Goal: Task Accomplishment & Management: Manage account settings

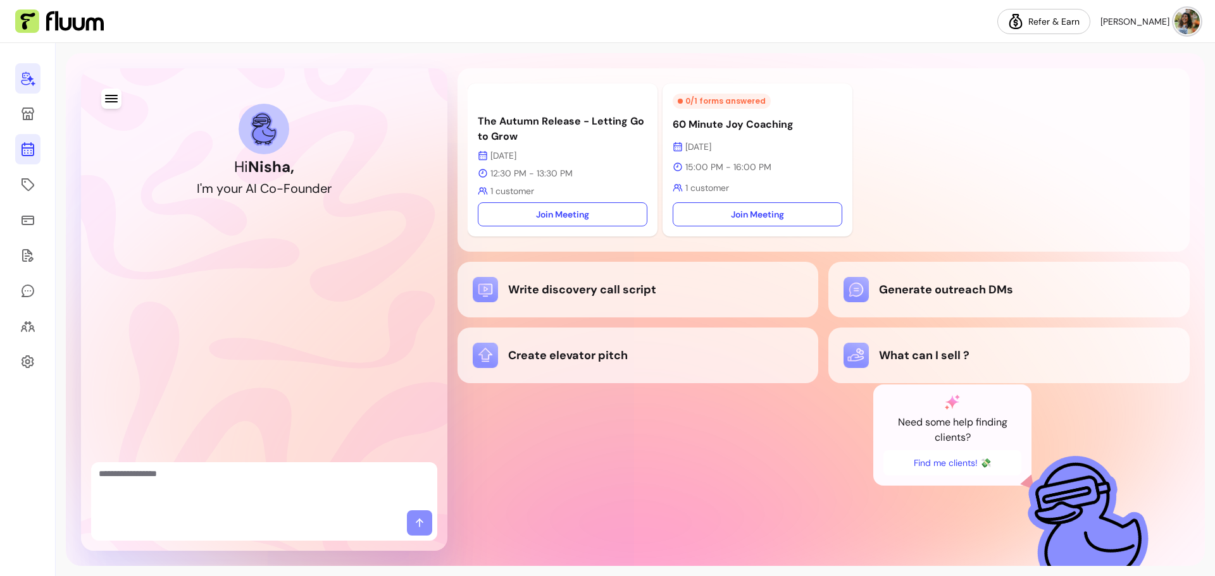
click at [22, 149] on icon at bounding box center [28, 99] width 214 height 180
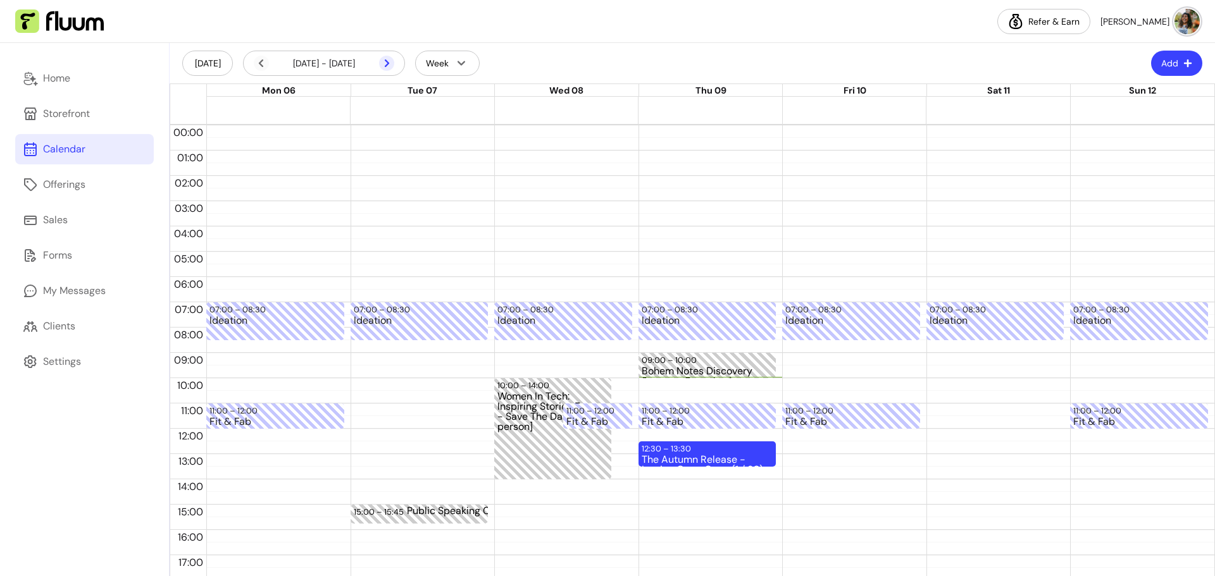
click at [392, 64] on icon at bounding box center [386, 63] width 15 height 15
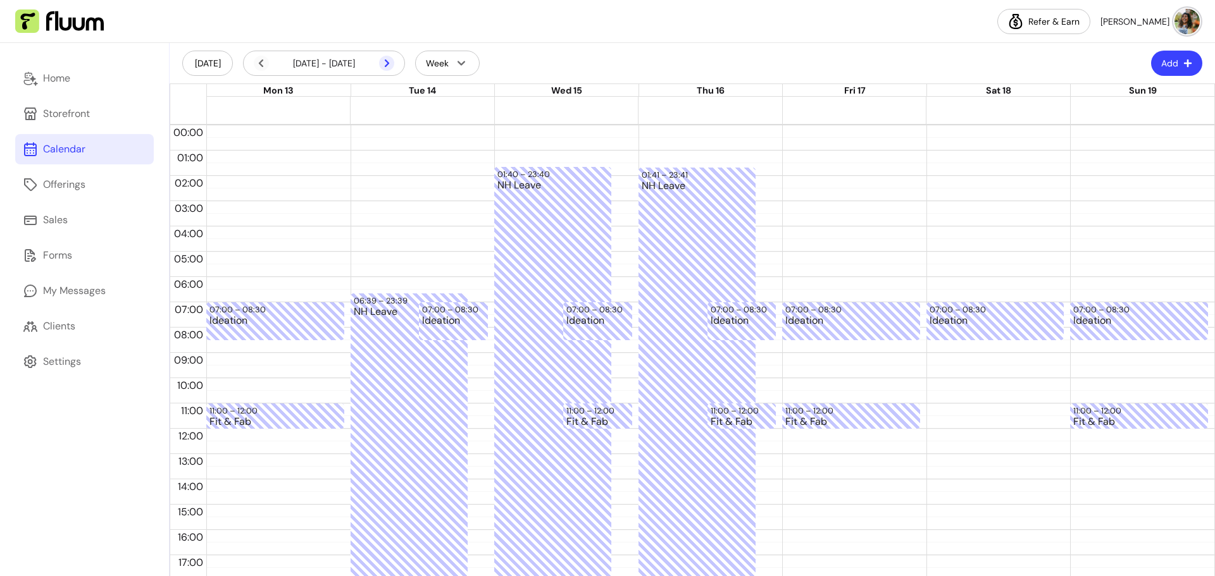
click at [392, 63] on icon at bounding box center [386, 63] width 15 height 15
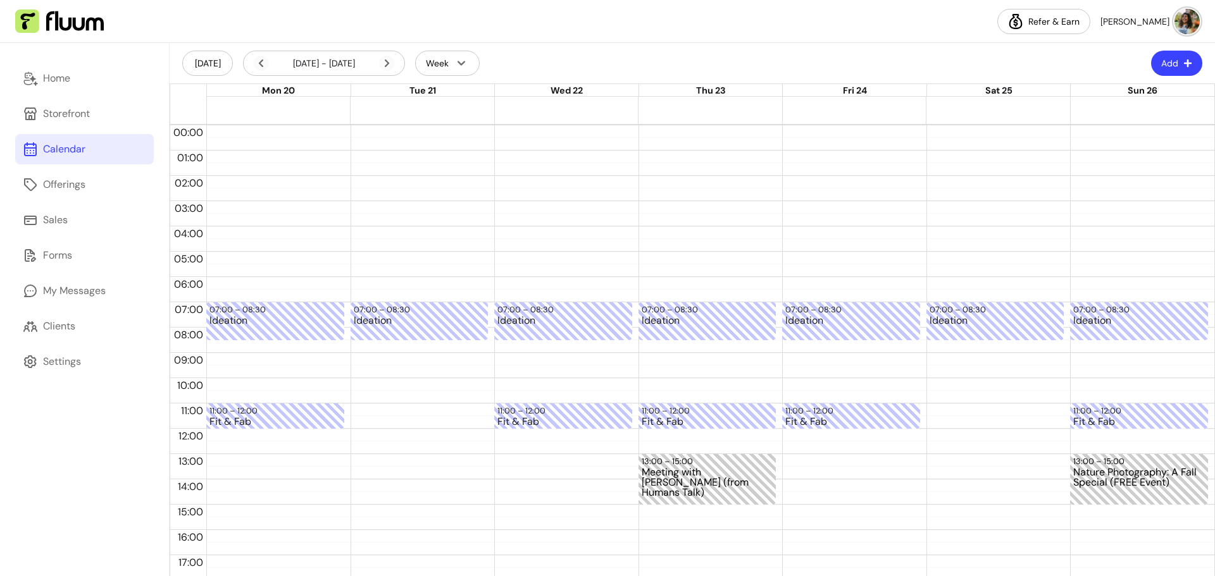
click at [366, 346] on div "07:00 – 08:30 Ideation" at bounding box center [420, 428] width 138 height 607
click at [1173, 66] on button "Add" at bounding box center [1176, 63] width 51 height 25
click at [1124, 92] on span "Add Blocker" at bounding box center [1136, 95] width 92 height 13
select select "*********"
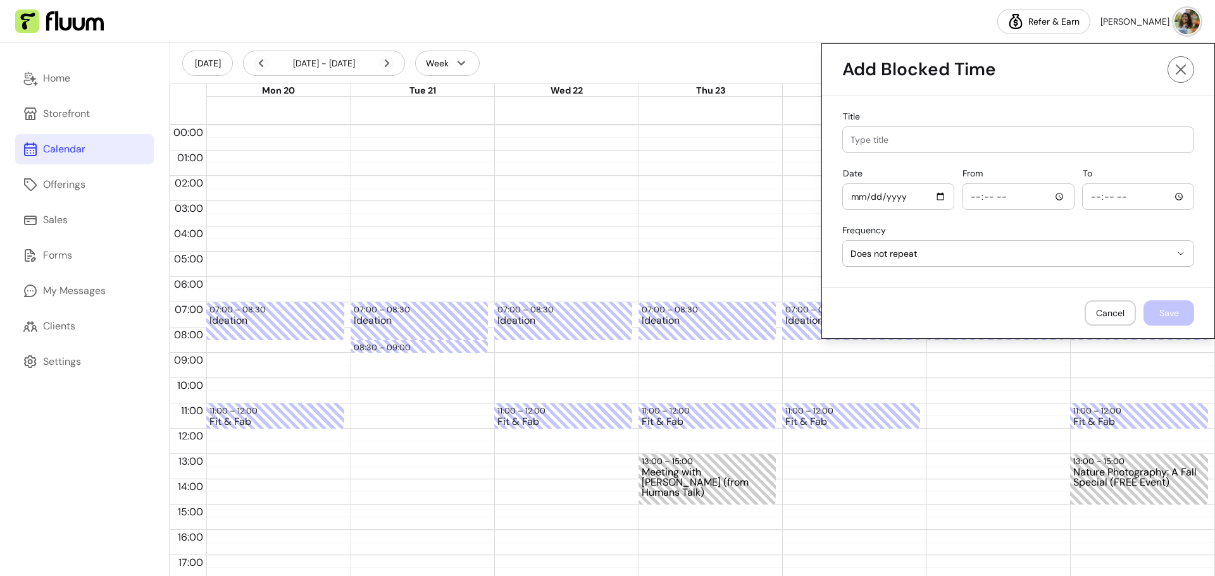
click at [876, 139] on input "Title" at bounding box center [1017, 140] width 335 height 13
type input "Job - JS"
click at [928, 199] on input "Date" at bounding box center [898, 197] width 96 height 14
type input "[DATE]"
click at [1050, 201] on input "From" at bounding box center [1018, 197] width 96 height 14
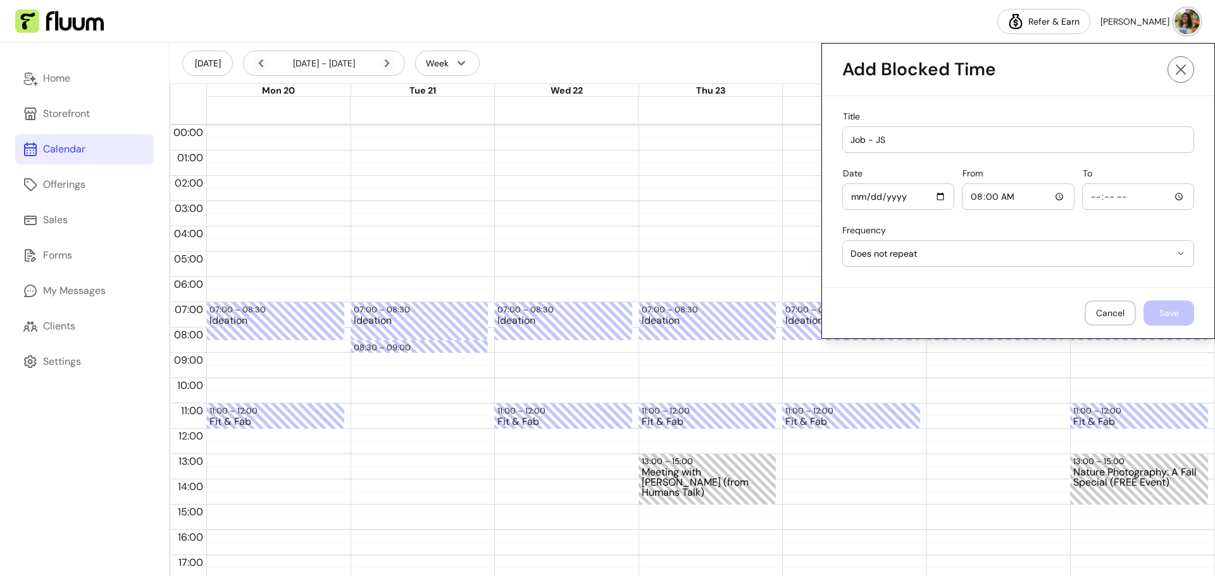
type input "08:00"
click at [1123, 199] on input "To" at bounding box center [1138, 197] width 96 height 14
click at [1170, 196] on input "To" at bounding box center [1138, 197] width 96 height 14
type input "18:00"
click at [981, 256] on span "Does not repeat" at bounding box center [1010, 253] width 320 height 13
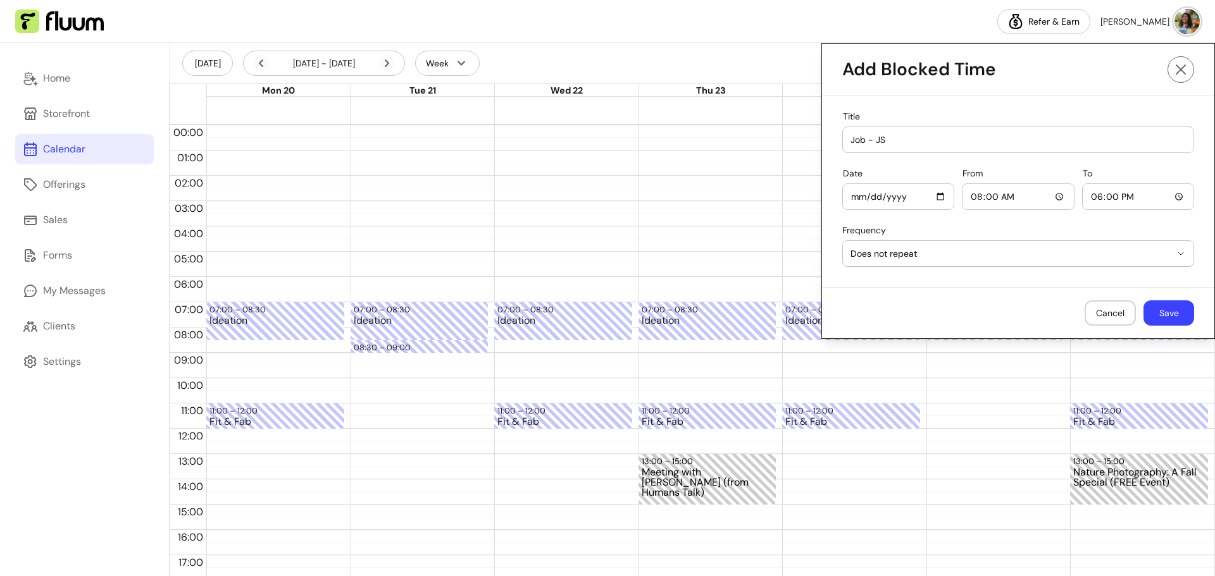
click at [995, 220] on div "**********" at bounding box center [1018, 191] width 392 height 191
click at [1159, 312] on button "Save" at bounding box center [1168, 313] width 51 height 25
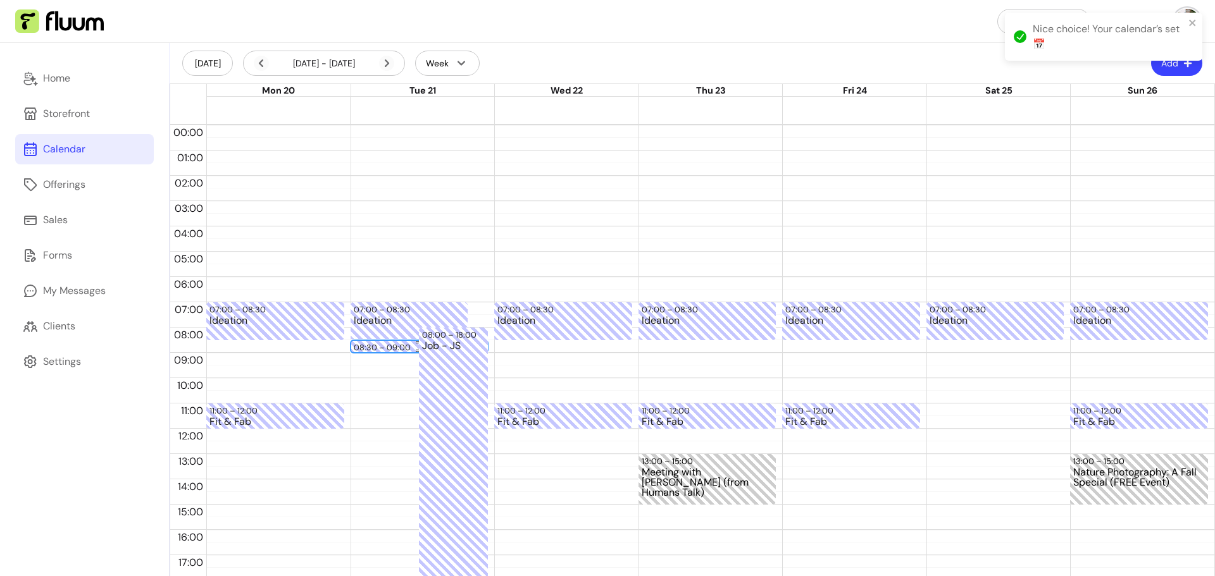
click at [382, 350] on div at bounding box center [420, 351] width 132 height 2
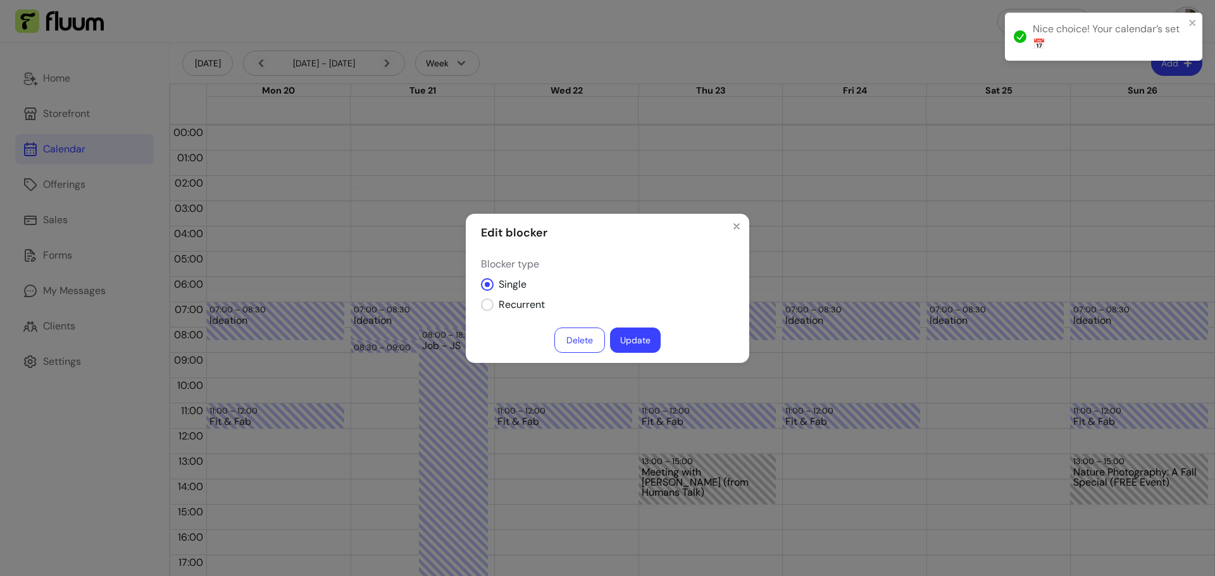
click at [589, 340] on button "Delete" at bounding box center [579, 340] width 51 height 25
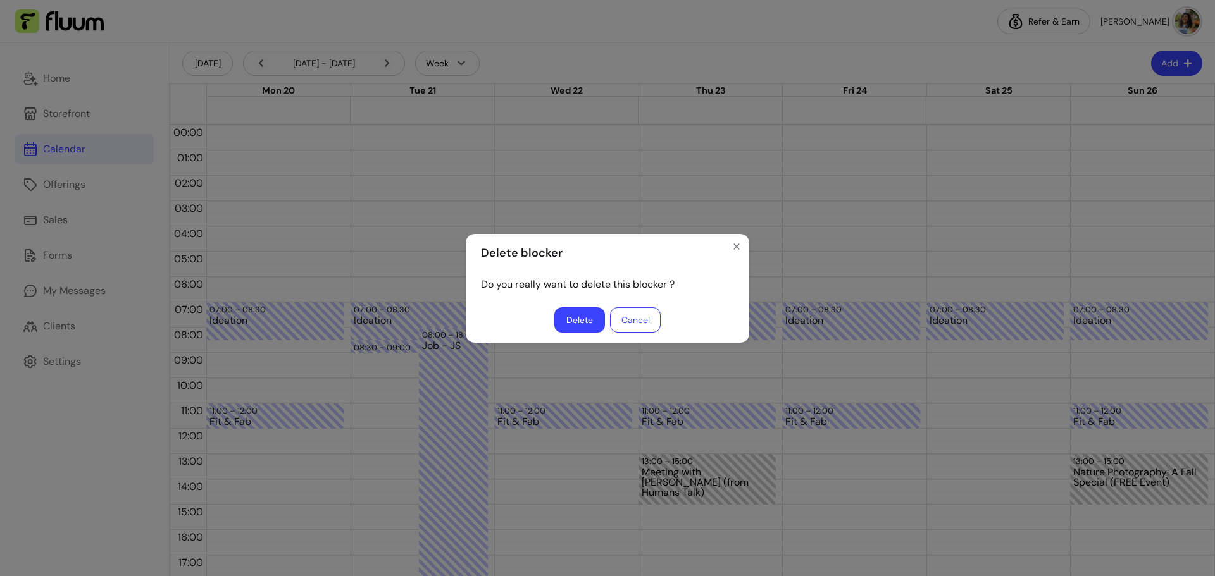
click at [580, 318] on button "Delete" at bounding box center [579, 319] width 51 height 25
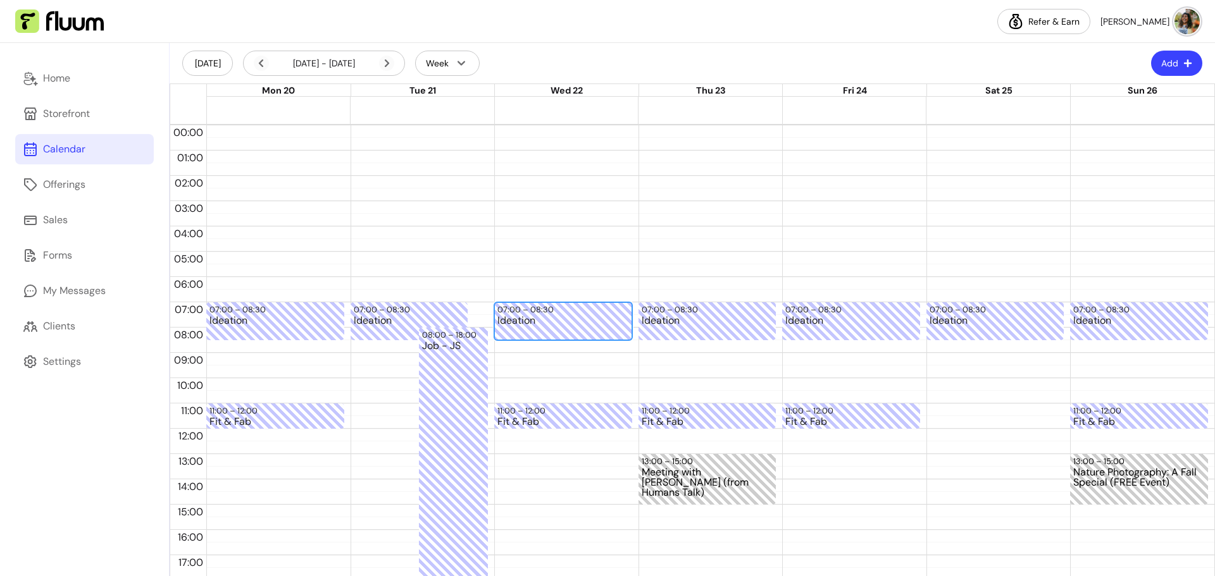
click at [507, 335] on div "Ideation" at bounding box center [563, 327] width 132 height 23
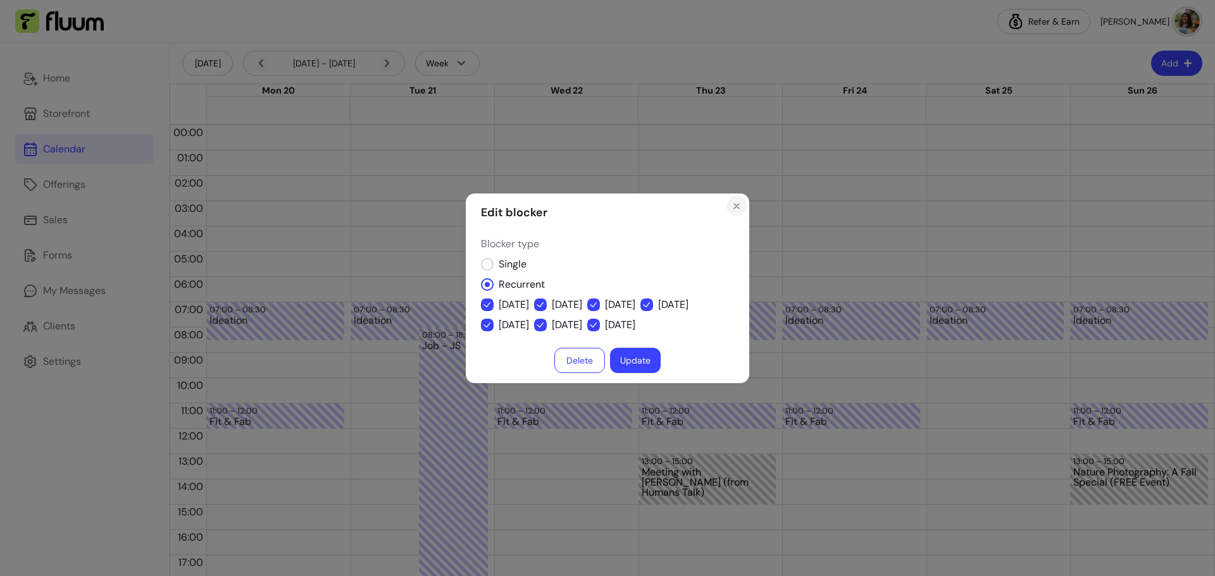
click at [738, 204] on icon "Close" at bounding box center [736, 206] width 10 height 10
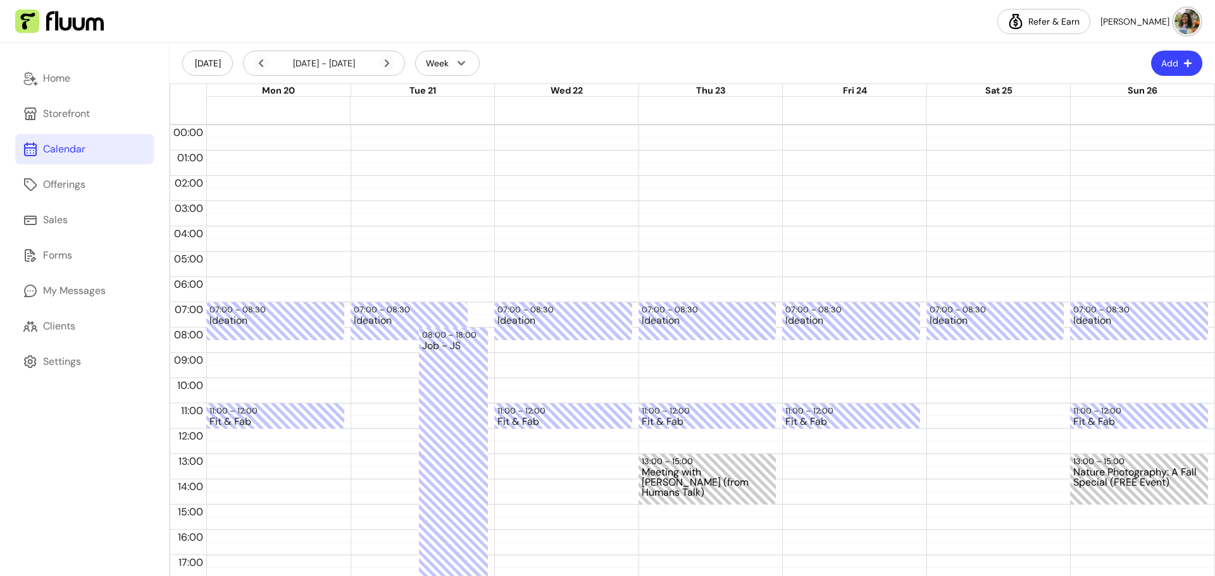
click at [522, 350] on div "07:00 – 08:30 Ideation 11:00 – 12:00 Fit & Fab" at bounding box center [563, 428] width 138 height 607
click at [565, 345] on div "08:30 – 09:00" at bounding box center [563, 348] width 132 height 12
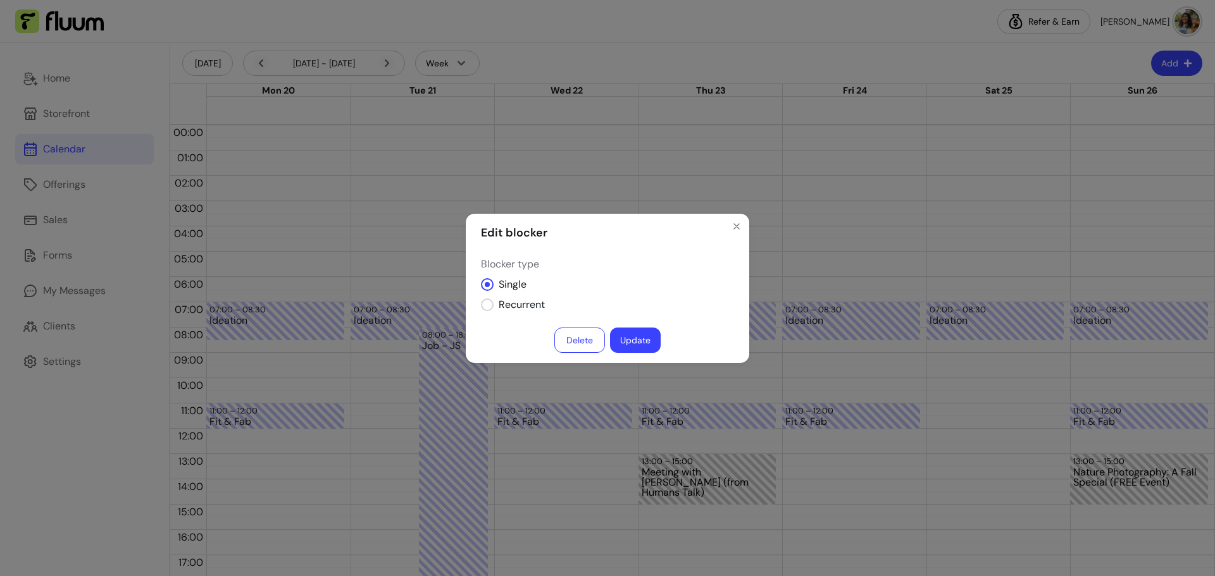
click at [576, 338] on button "Delete" at bounding box center [579, 340] width 51 height 25
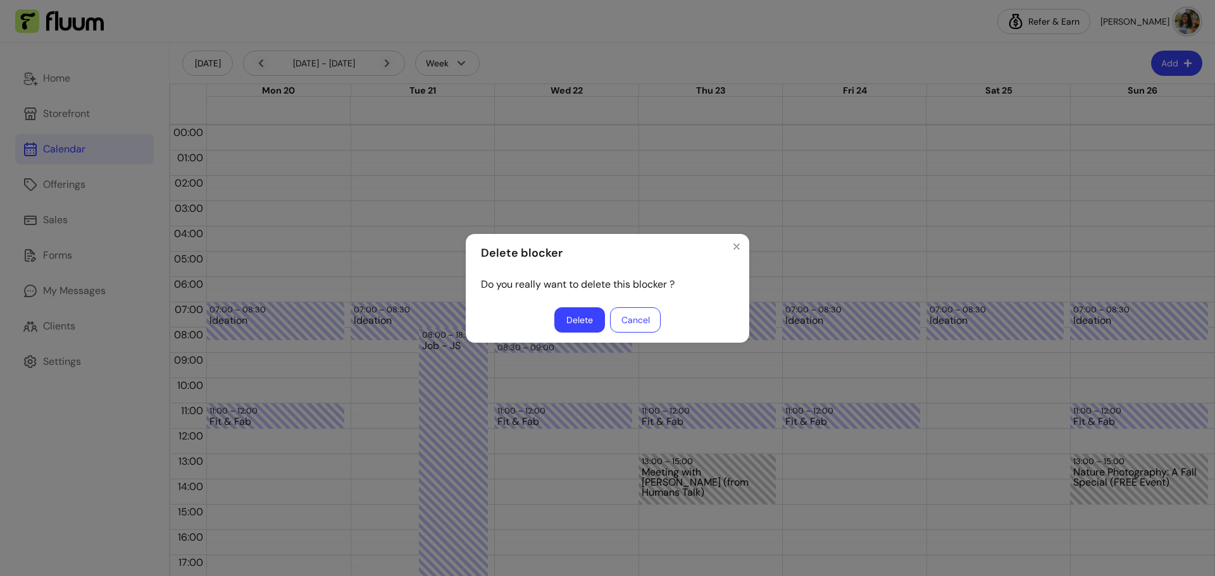
click at [586, 325] on button "Delete" at bounding box center [579, 319] width 51 height 25
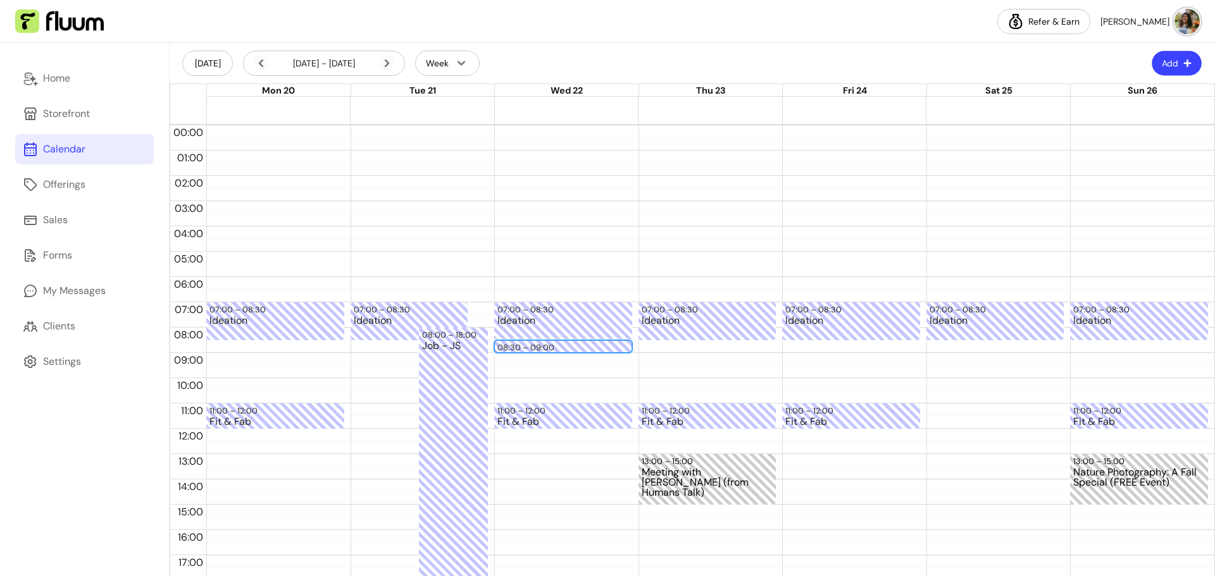
click at [1152, 63] on button "Add" at bounding box center [1177, 63] width 50 height 25
click at [1131, 89] on span "Add Blocker" at bounding box center [1136, 95] width 92 height 13
select select "*********"
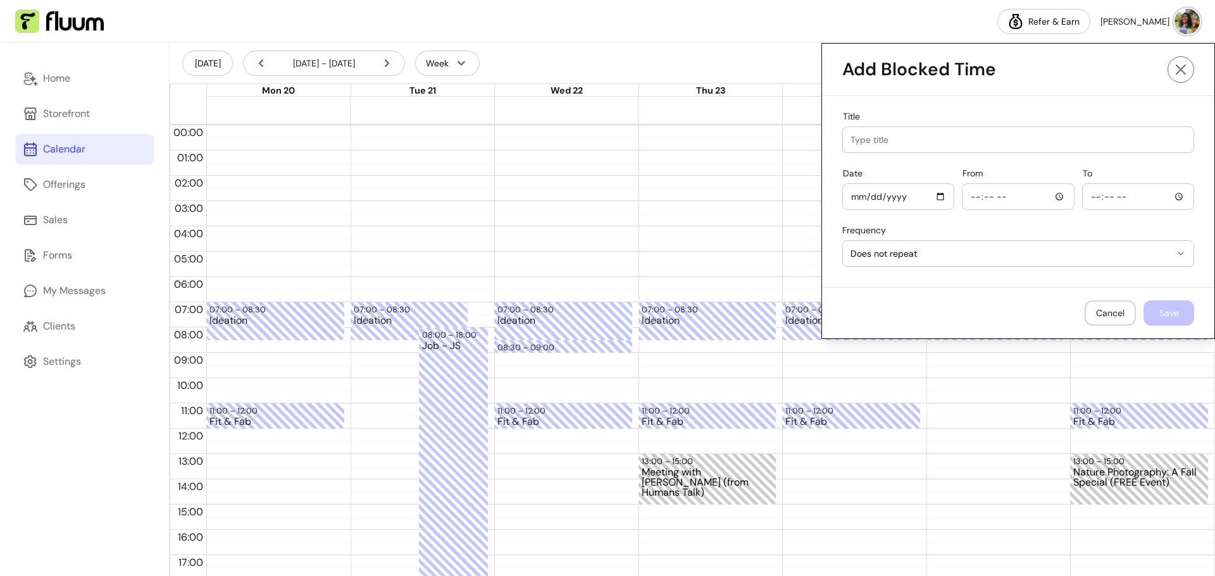
click at [914, 127] on div at bounding box center [1017, 139] width 335 height 25
type input "Job - JS"
click at [900, 196] on input "Date" at bounding box center [898, 197] width 96 height 14
click at [929, 194] on input "Date" at bounding box center [898, 197] width 96 height 14
type input "[DATE]"
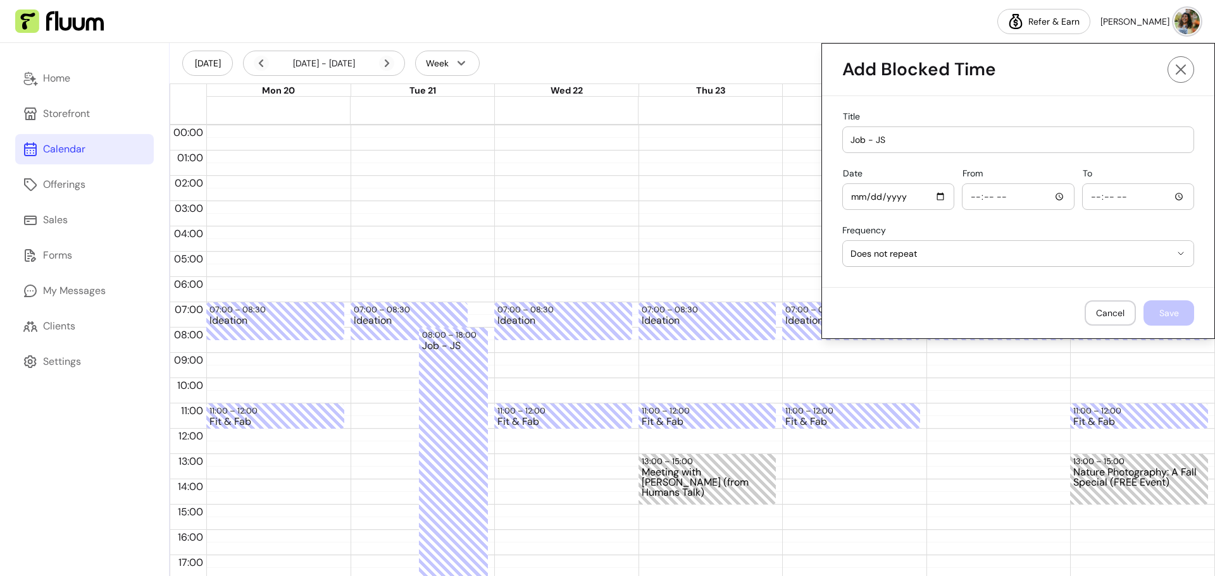
click at [1052, 200] on input "From" at bounding box center [1018, 197] width 96 height 14
type input "08:00"
click at [1126, 203] on input "To" at bounding box center [1138, 197] width 96 height 14
click at [1172, 199] on input "To" at bounding box center [1138, 197] width 96 height 14
type input "18:00"
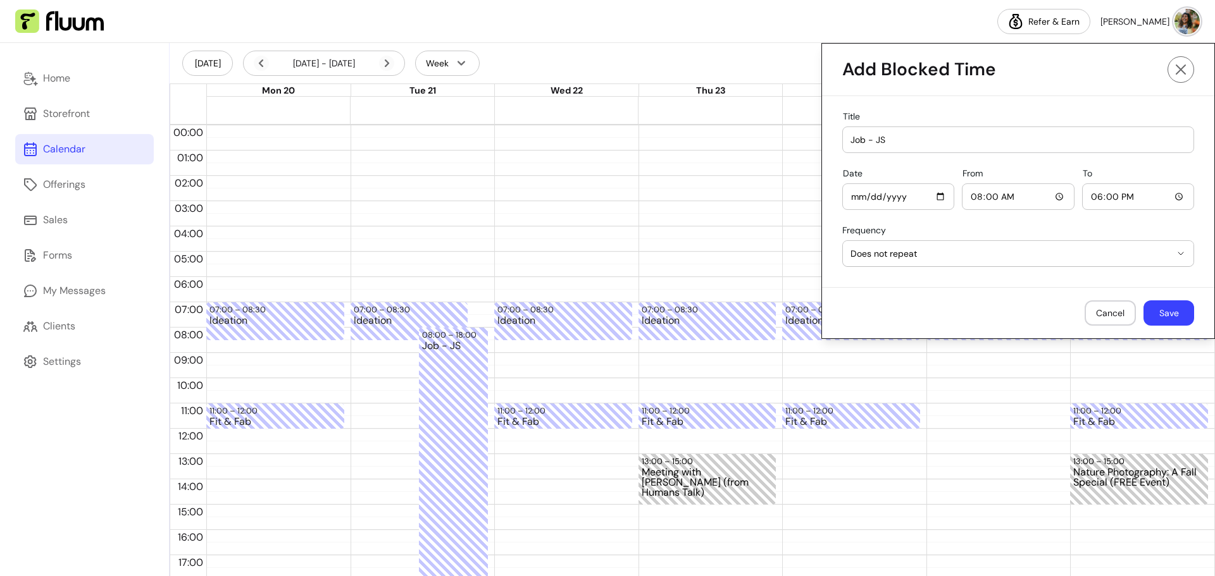
click at [976, 226] on div "**********" at bounding box center [1018, 248] width 352 height 47
click at [1164, 307] on button "Save" at bounding box center [1168, 313] width 51 height 25
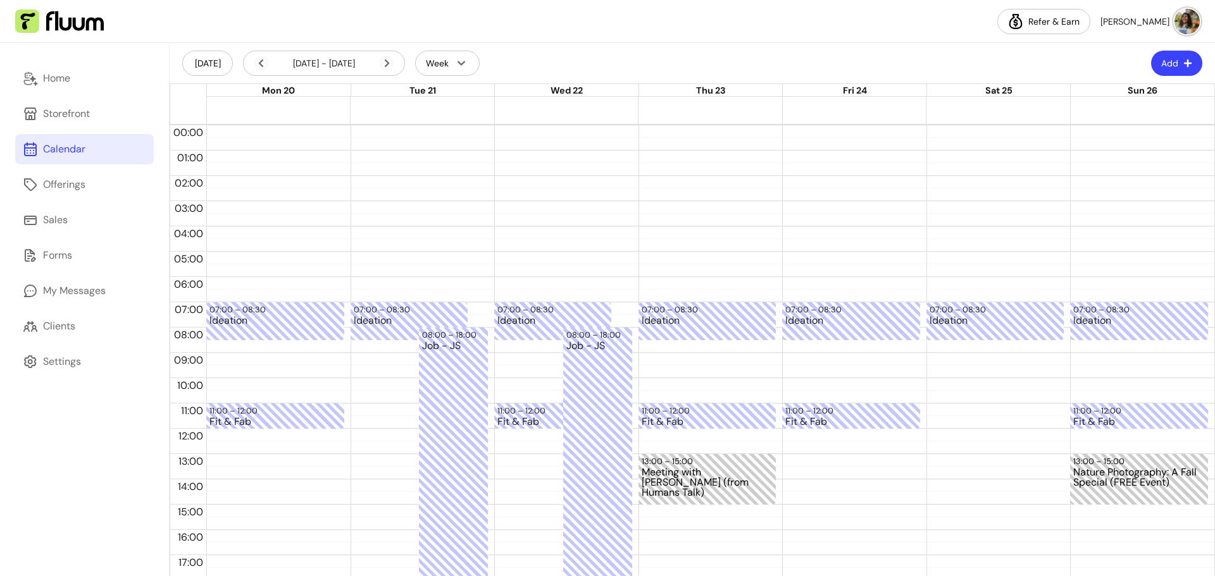
click at [937, 347] on div "07:00 – 08:30 Ideation" at bounding box center [995, 428] width 138 height 607
click at [983, 344] on div "08:30 – 09:00" at bounding box center [995, 348] width 132 height 12
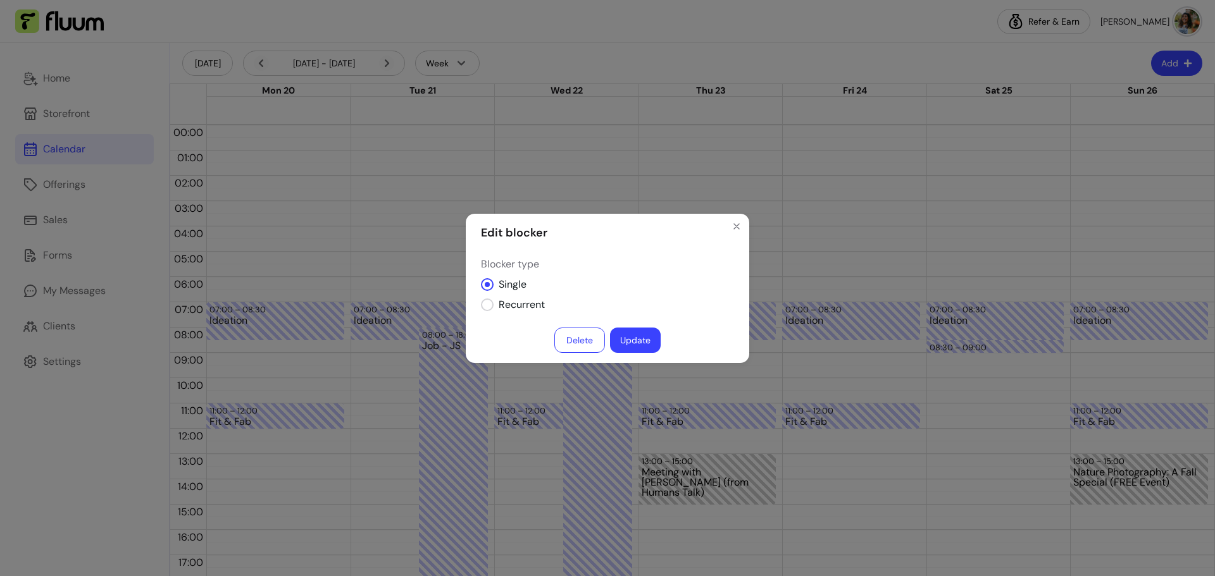
click at [578, 339] on button "Delete" at bounding box center [579, 340] width 51 height 25
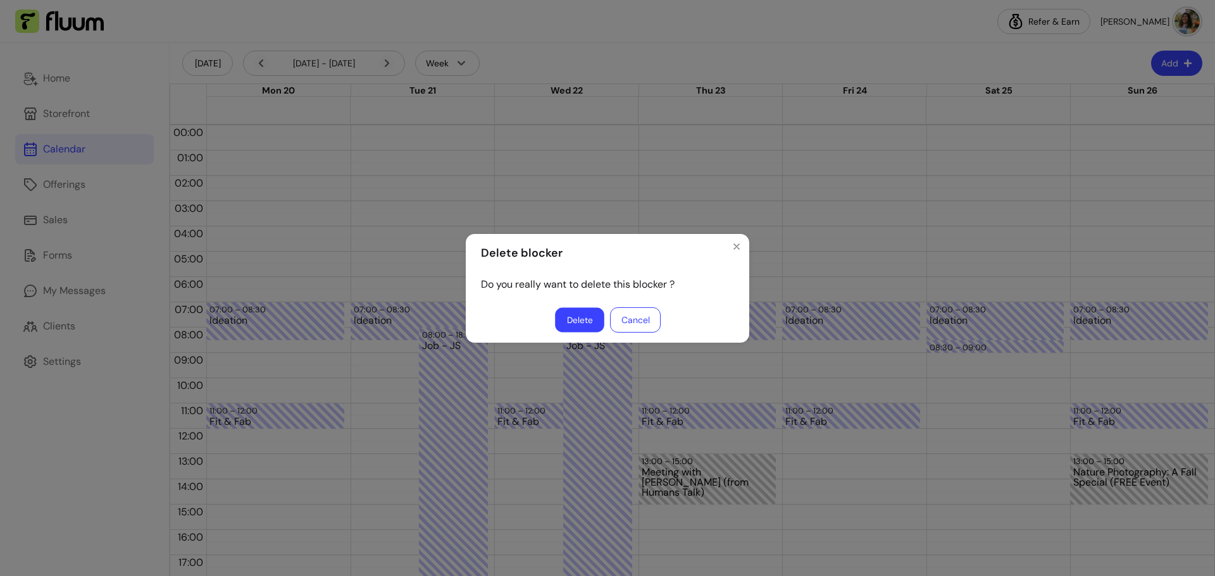
click at [573, 316] on button "Delete" at bounding box center [579, 319] width 49 height 25
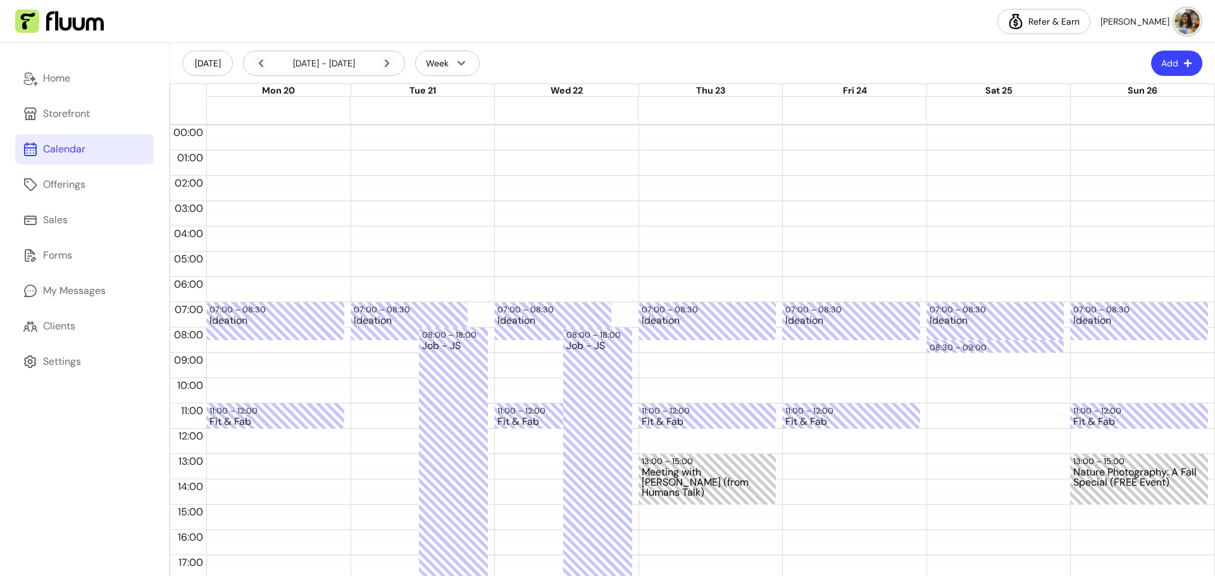
click at [1160, 62] on button "Add" at bounding box center [1176, 63] width 51 height 25
click at [1122, 92] on span "Add Blocker" at bounding box center [1136, 95] width 92 height 13
select select "*********"
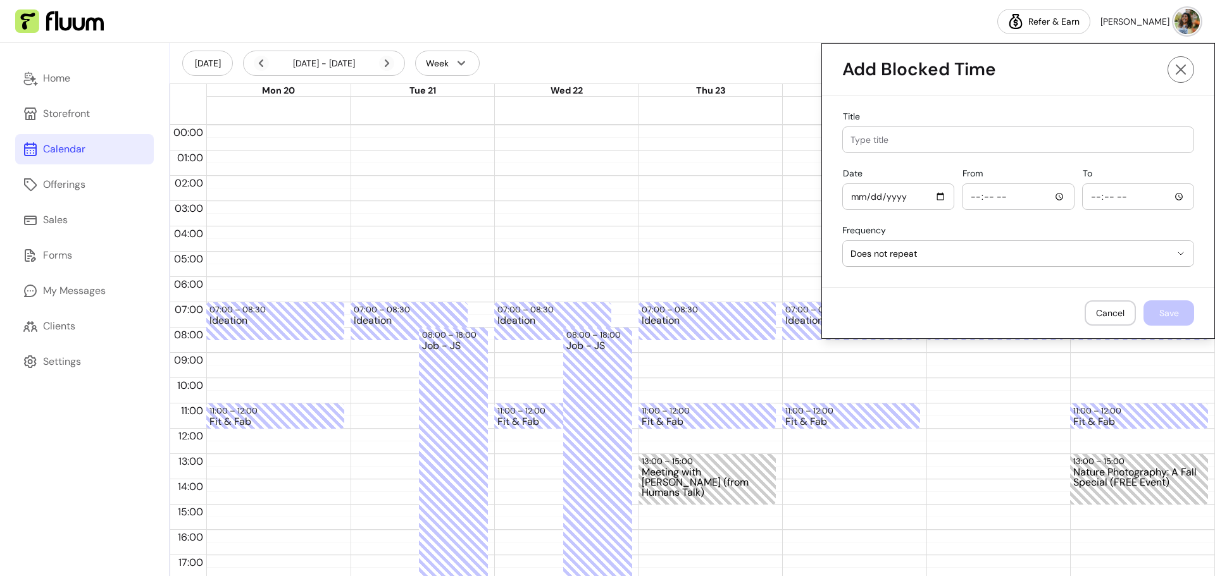
click at [935, 134] on input "Title" at bounding box center [1017, 140] width 335 height 13
type input "Job - JS"
click at [931, 196] on input "Date" at bounding box center [898, 197] width 96 height 14
type input "[DATE]"
click at [1052, 199] on input "From" at bounding box center [1018, 197] width 96 height 14
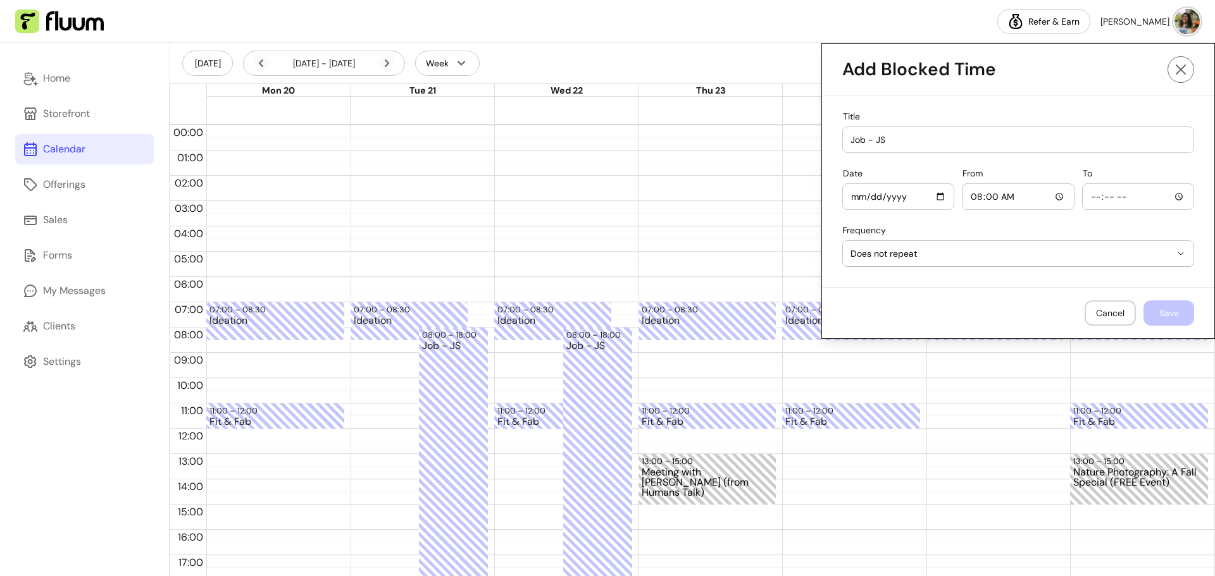
type input "08:00"
click at [1167, 196] on input "To" at bounding box center [1138, 197] width 96 height 14
type input "18:00"
click at [1018, 223] on div "**********" at bounding box center [1018, 191] width 392 height 191
click at [1164, 307] on button "Save" at bounding box center [1168, 313] width 51 height 25
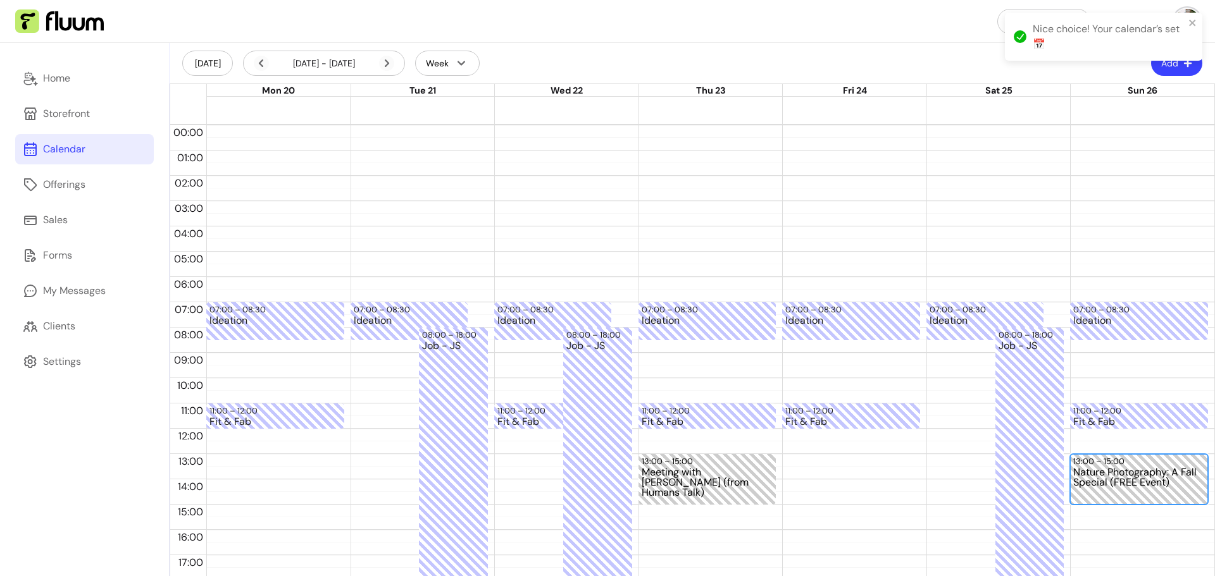
click at [1142, 456] on div "13:00 – 15:00 Nature Photography: A Fall Special (FREE Event)" at bounding box center [1139, 479] width 138 height 51
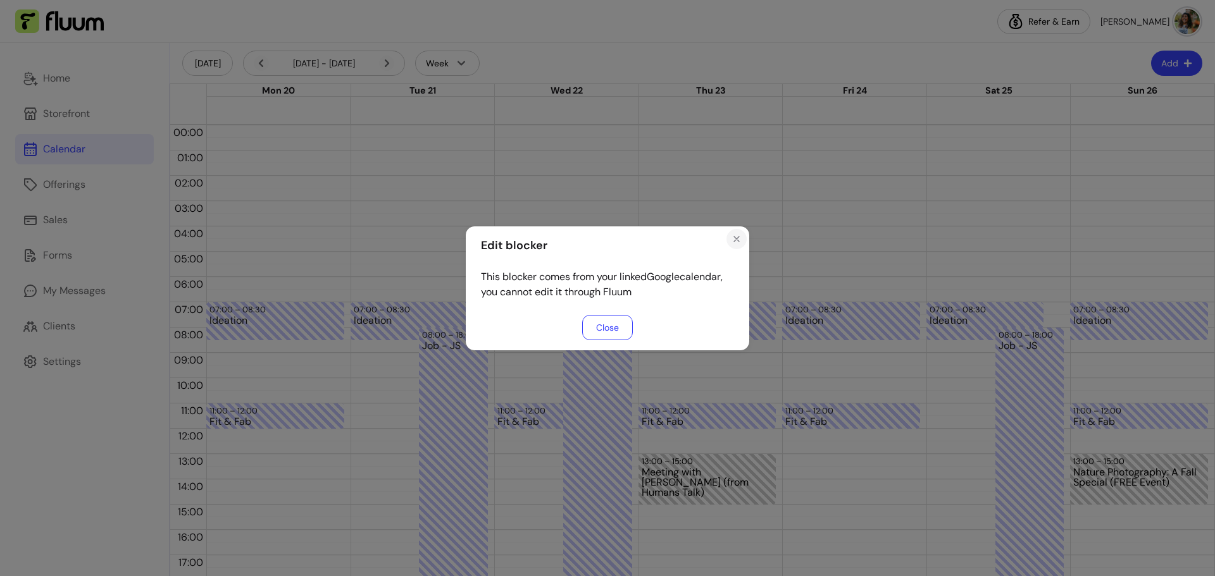
click at [735, 236] on icon "Close" at bounding box center [736, 239] width 10 height 10
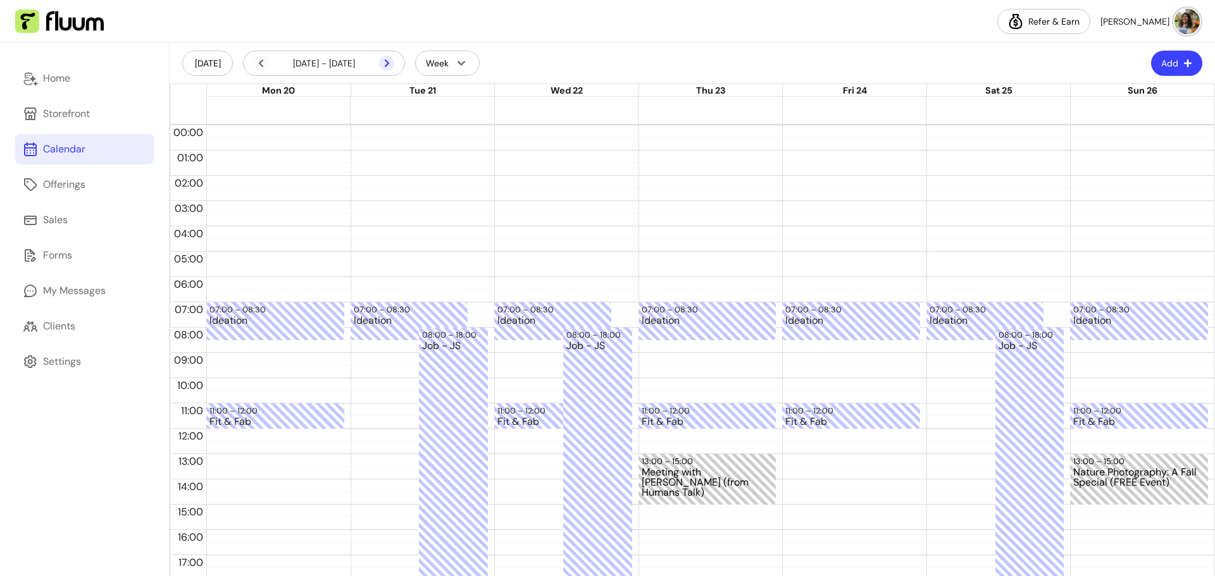
click at [382, 63] on icon at bounding box center [386, 63] width 15 height 15
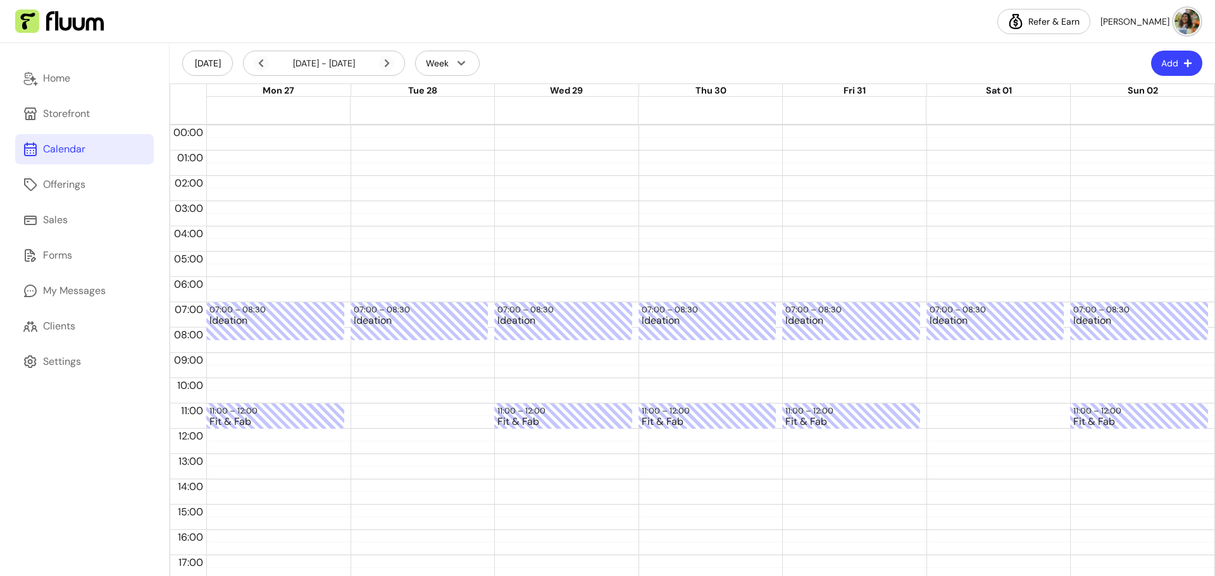
click at [360, 345] on div "07:00 – 08:30 Ideation" at bounding box center [420, 428] width 138 height 607
click at [1183, 59] on icon "button" at bounding box center [1187, 63] width 9 height 9
click at [415, 349] on div "08:30 – 09:00" at bounding box center [420, 348] width 132 height 12
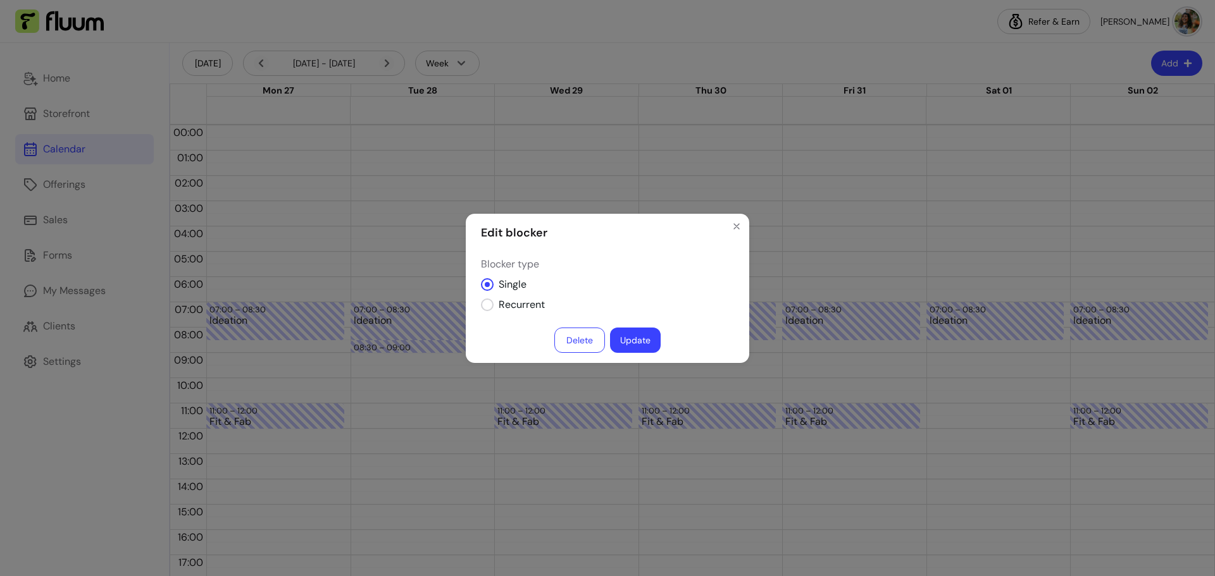
click at [569, 338] on button "Delete" at bounding box center [579, 340] width 51 height 25
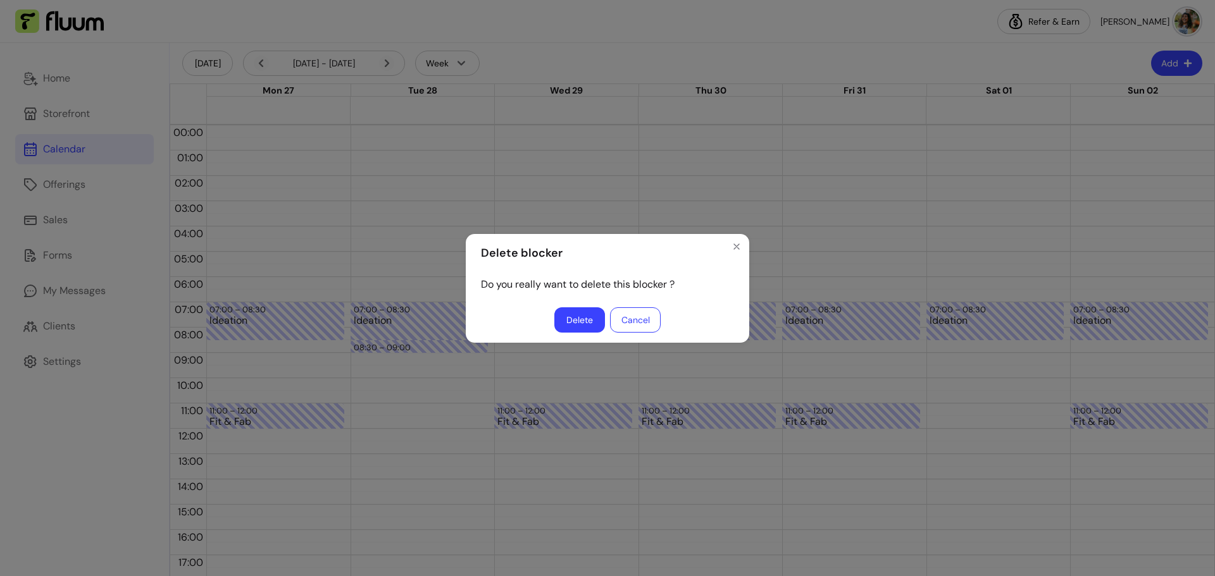
click at [599, 313] on button "Delete" at bounding box center [579, 319] width 51 height 25
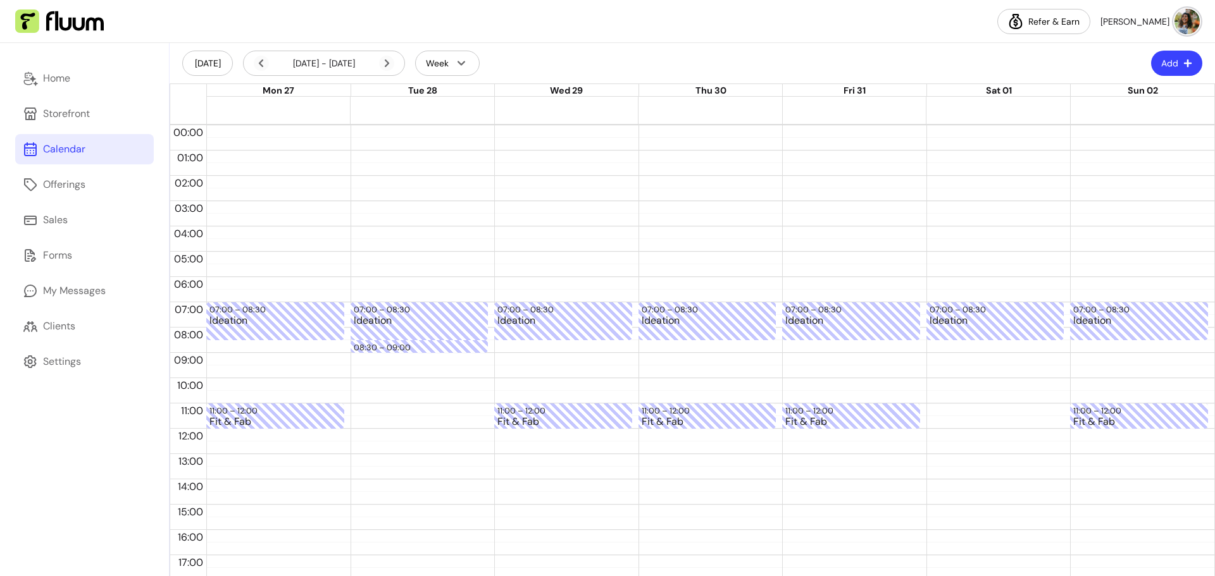
click at [1165, 68] on button "Add" at bounding box center [1176, 63] width 51 height 25
click at [1109, 94] on span "Add Blocker" at bounding box center [1136, 95] width 92 height 13
select select "*********"
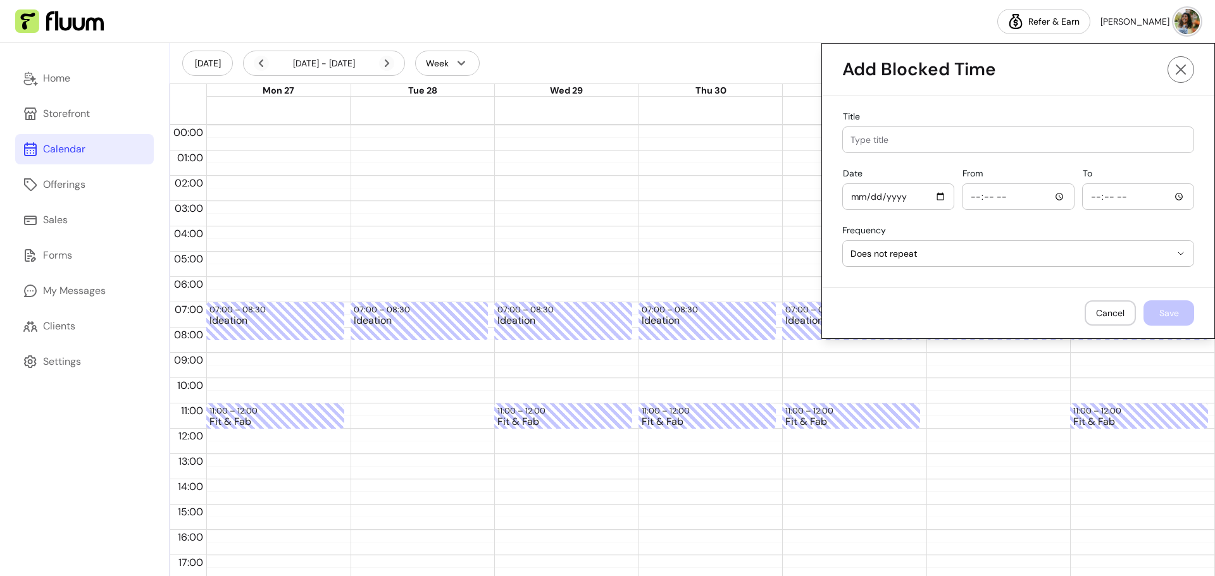
click at [911, 146] on div at bounding box center [1017, 139] width 335 height 25
type input "Job - JS"
click at [936, 196] on input "Date" at bounding box center [898, 197] width 96 height 14
type input "[DATE]"
click at [1050, 199] on input "From" at bounding box center [1018, 197] width 96 height 14
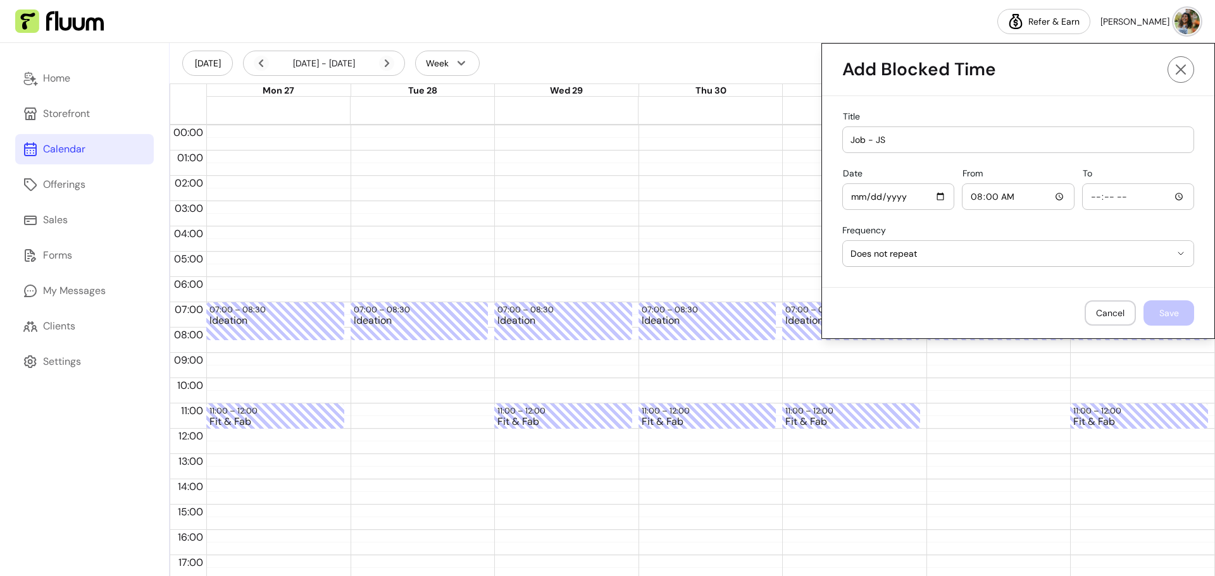
type input "08:00"
click at [1153, 200] on input "To" at bounding box center [1138, 197] width 96 height 14
click at [1169, 196] on input "To" at bounding box center [1138, 197] width 96 height 14
type input "19:00"
click at [1192, 262] on div "**********" at bounding box center [1018, 191] width 392 height 191
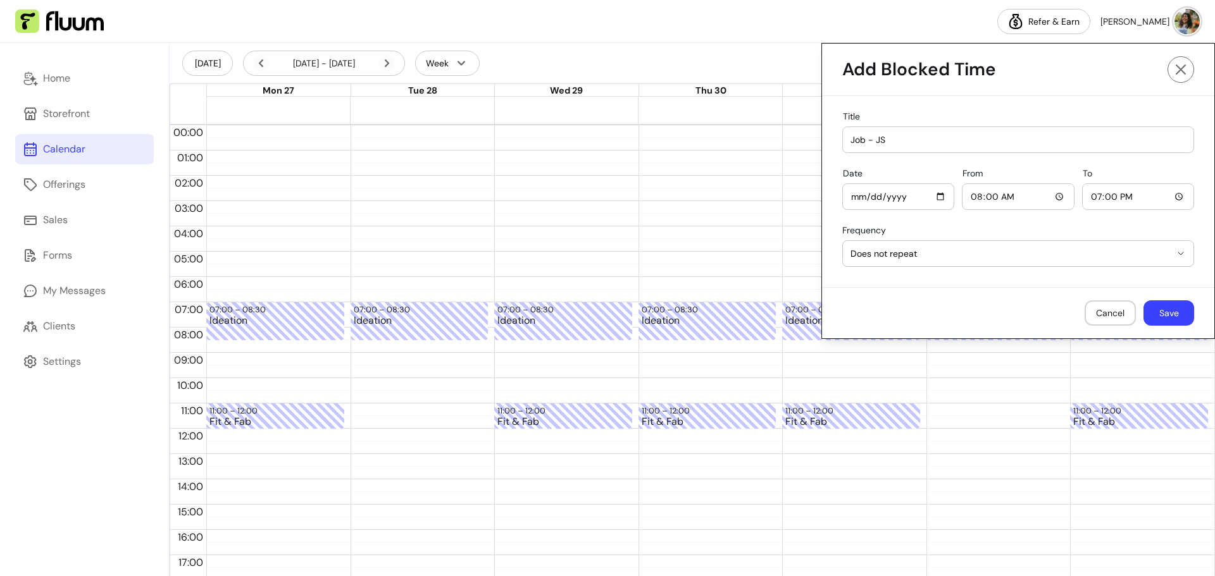
click at [1157, 306] on button "Save" at bounding box center [1168, 313] width 51 height 25
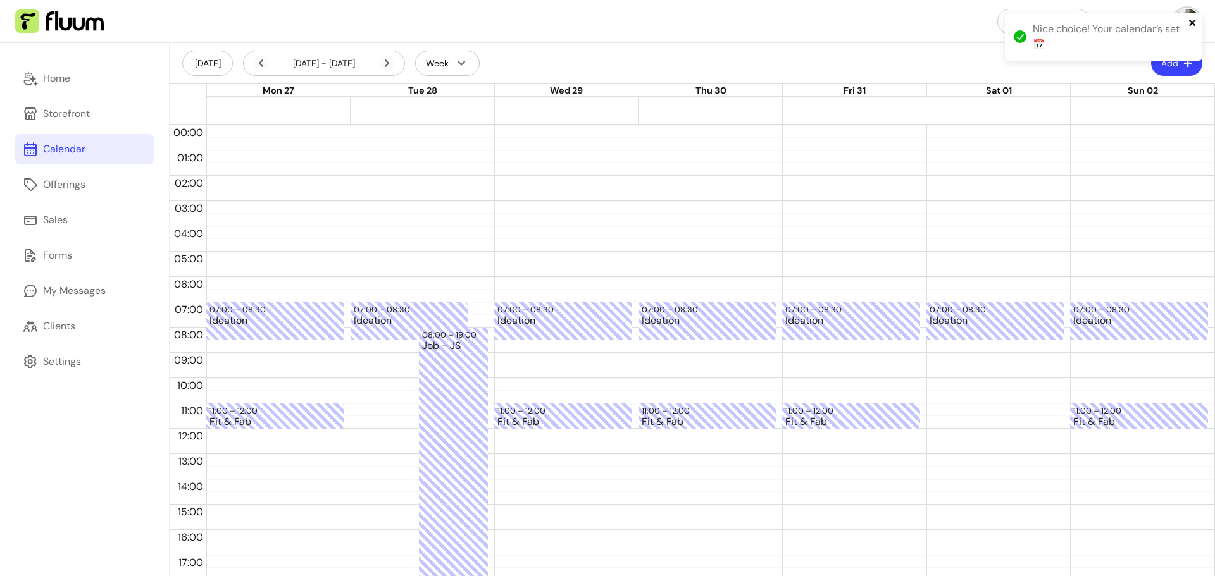
click at [1195, 21] on icon "close" at bounding box center [1192, 23] width 6 height 6
click at [1167, 65] on button "Add" at bounding box center [1176, 63] width 51 height 25
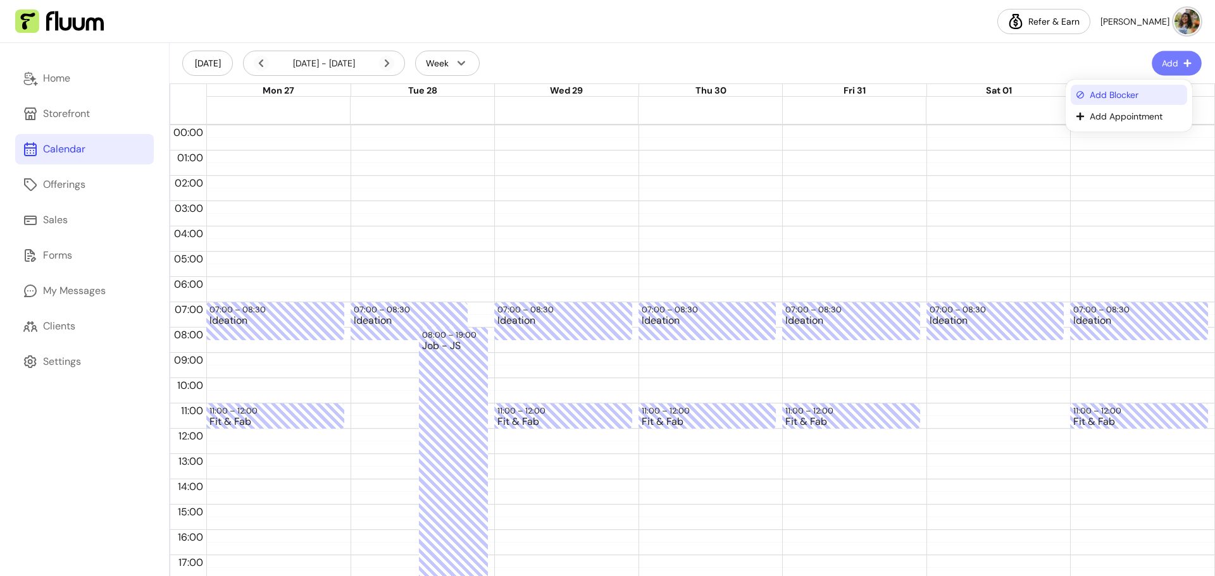
click at [1119, 90] on span "Add Blocker" at bounding box center [1136, 95] width 92 height 13
select select "*********"
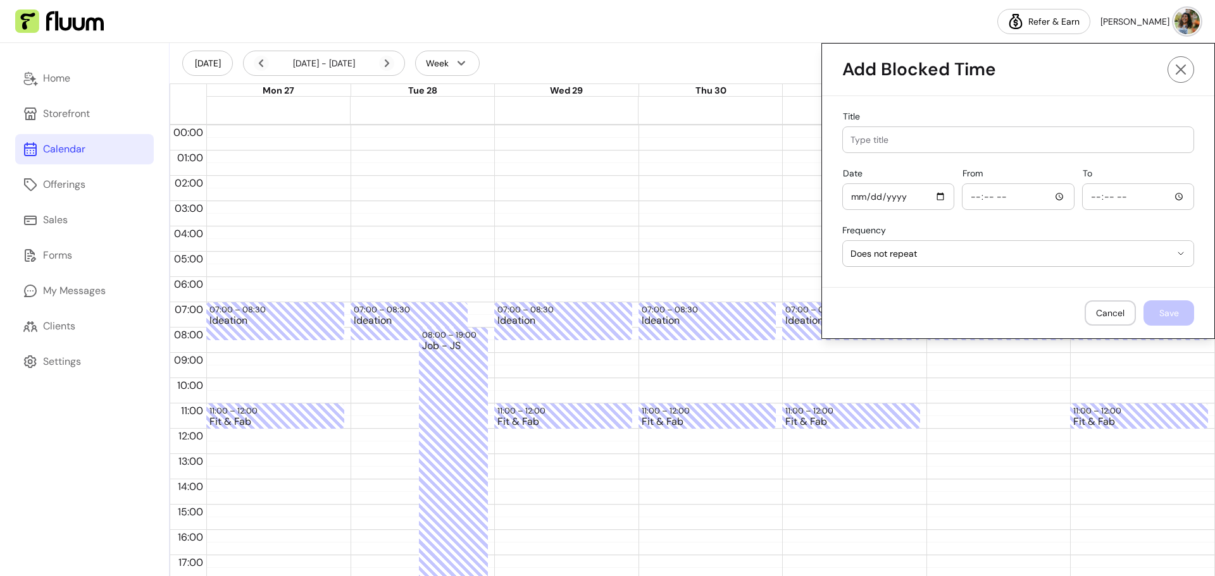
click at [922, 134] on input "Title" at bounding box center [1017, 140] width 335 height 13
type input "Job - JS"
click at [929, 196] on input "Date" at bounding box center [898, 197] width 96 height 14
type input "[DATE]"
click at [1048, 196] on input "From" at bounding box center [1018, 197] width 96 height 14
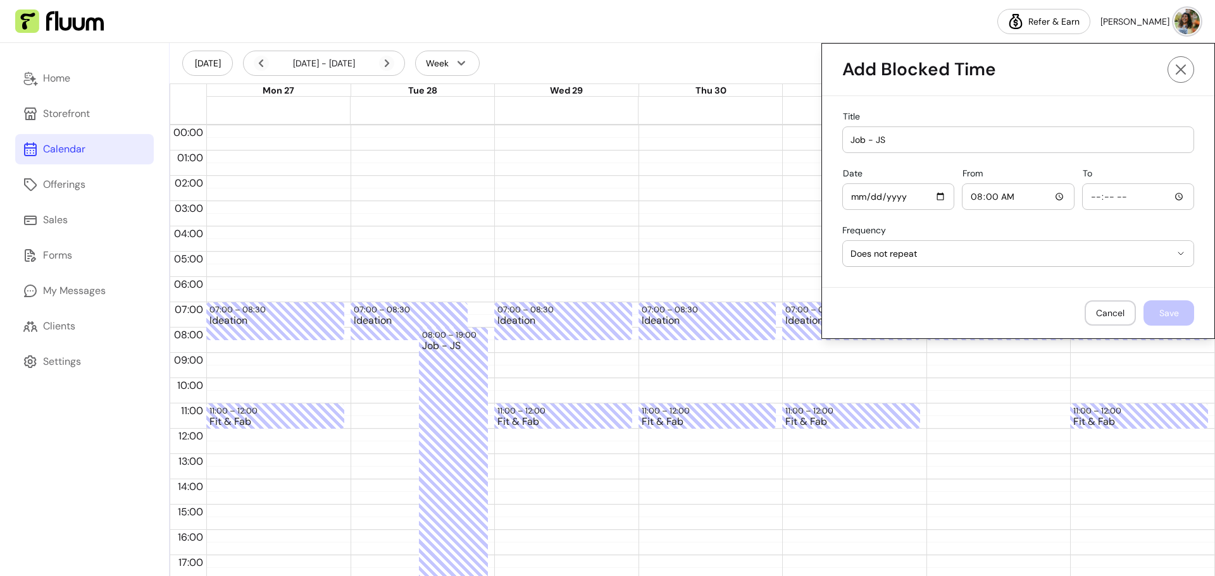
type input "08:00"
click at [1124, 196] on input "To" at bounding box center [1138, 197] width 96 height 14
click at [1169, 197] on input "To" at bounding box center [1138, 197] width 96 height 14
click at [1037, 230] on div "**********" at bounding box center [1018, 248] width 352 height 47
click at [1091, 189] on div at bounding box center [1138, 196] width 96 height 25
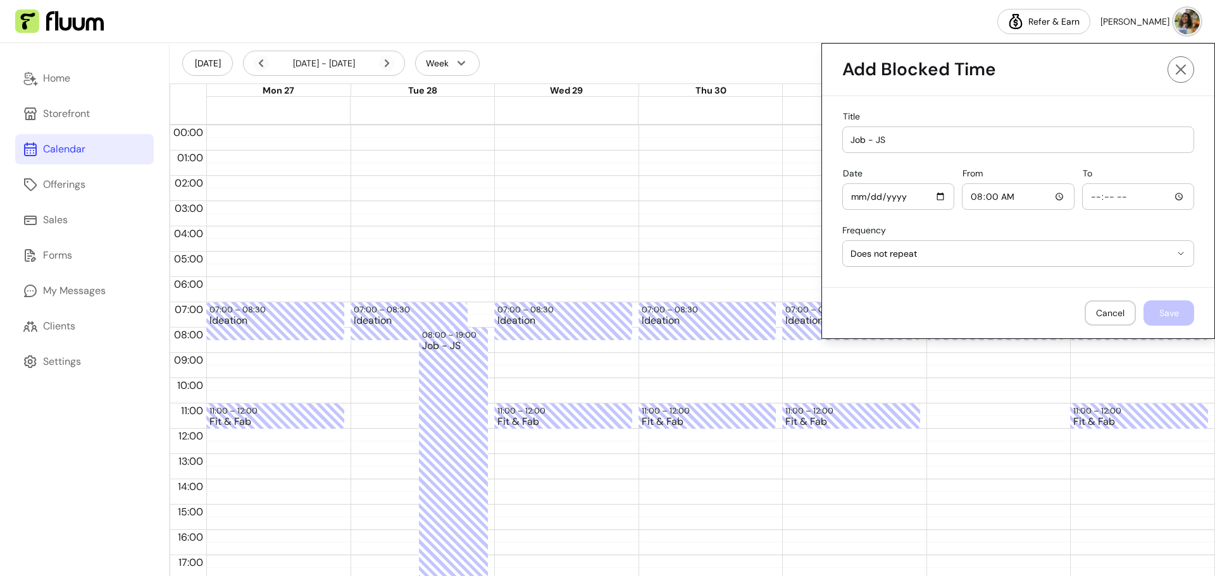
click at [1163, 196] on input "To" at bounding box center [1138, 197] width 96 height 14
type input "19:00"
click at [1053, 229] on div "**********" at bounding box center [1018, 248] width 352 height 47
click at [1168, 317] on button "Save" at bounding box center [1168, 313] width 51 height 25
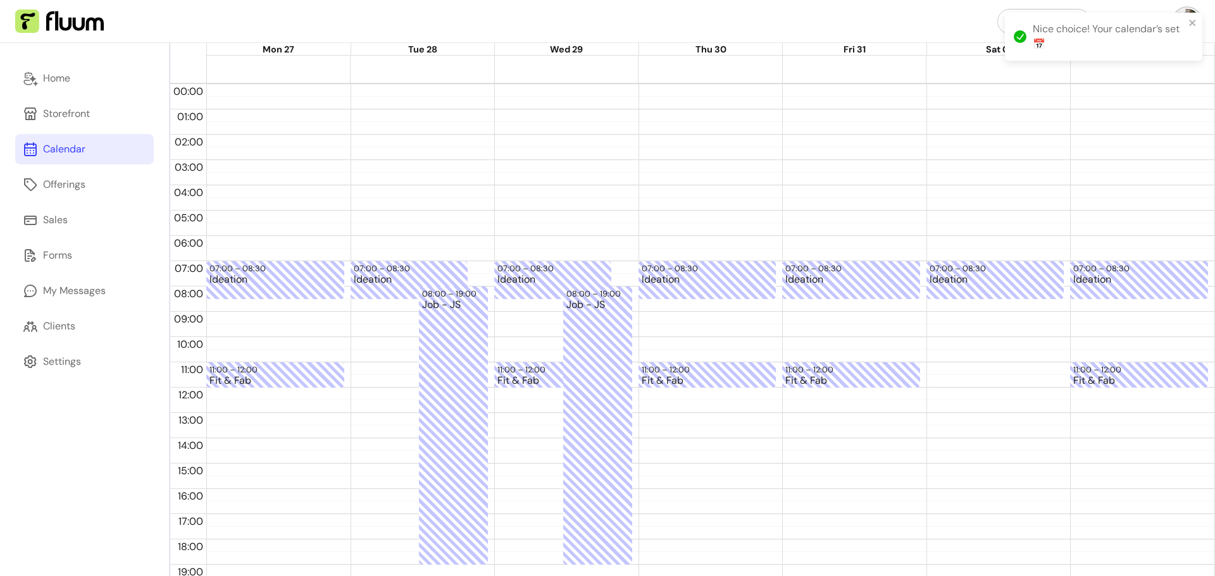
scroll to position [63, 0]
